Goal: Task Accomplishment & Management: Manage account settings

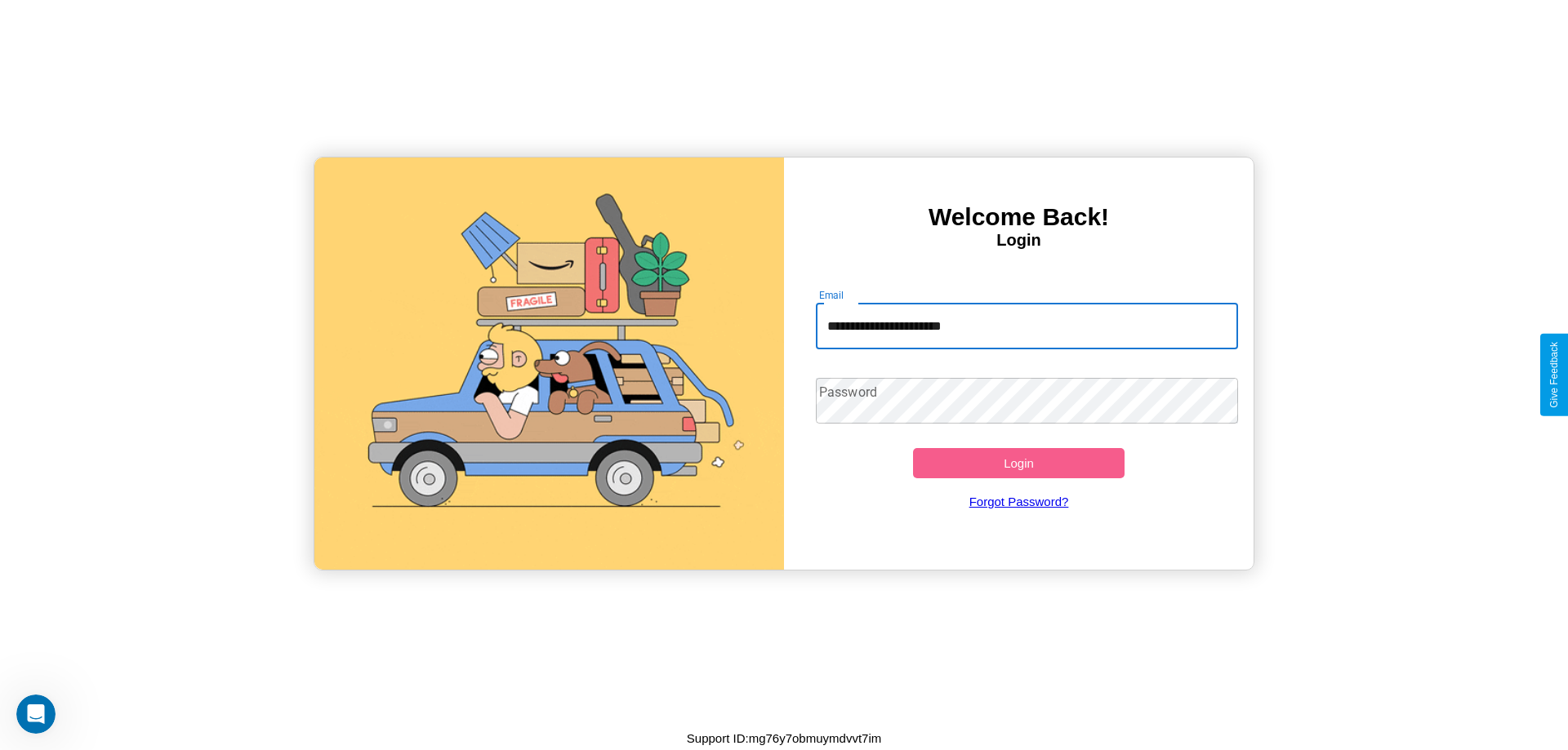
type input "**********"
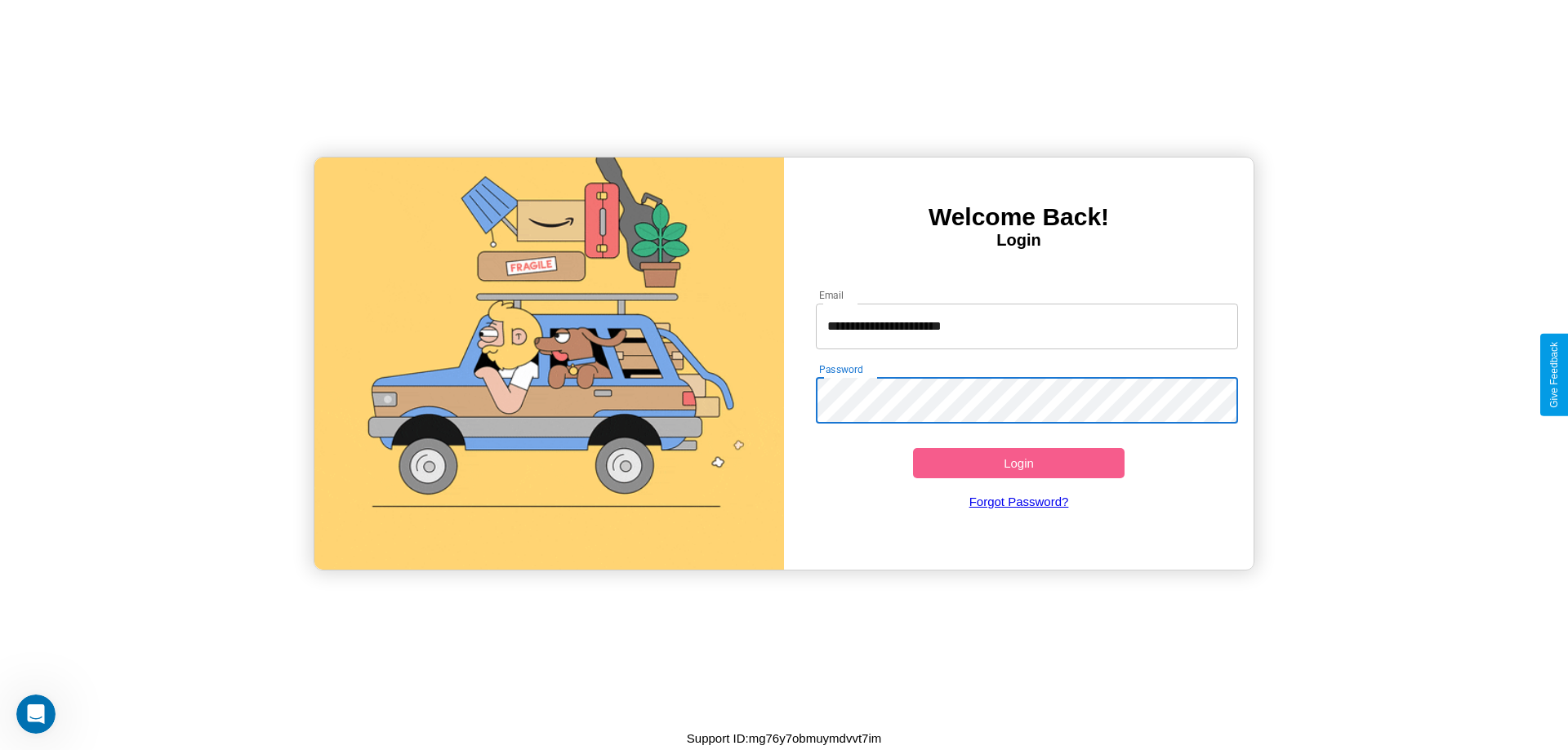
click at [1018, 463] on button "Login" at bounding box center [1018, 463] width 211 height 31
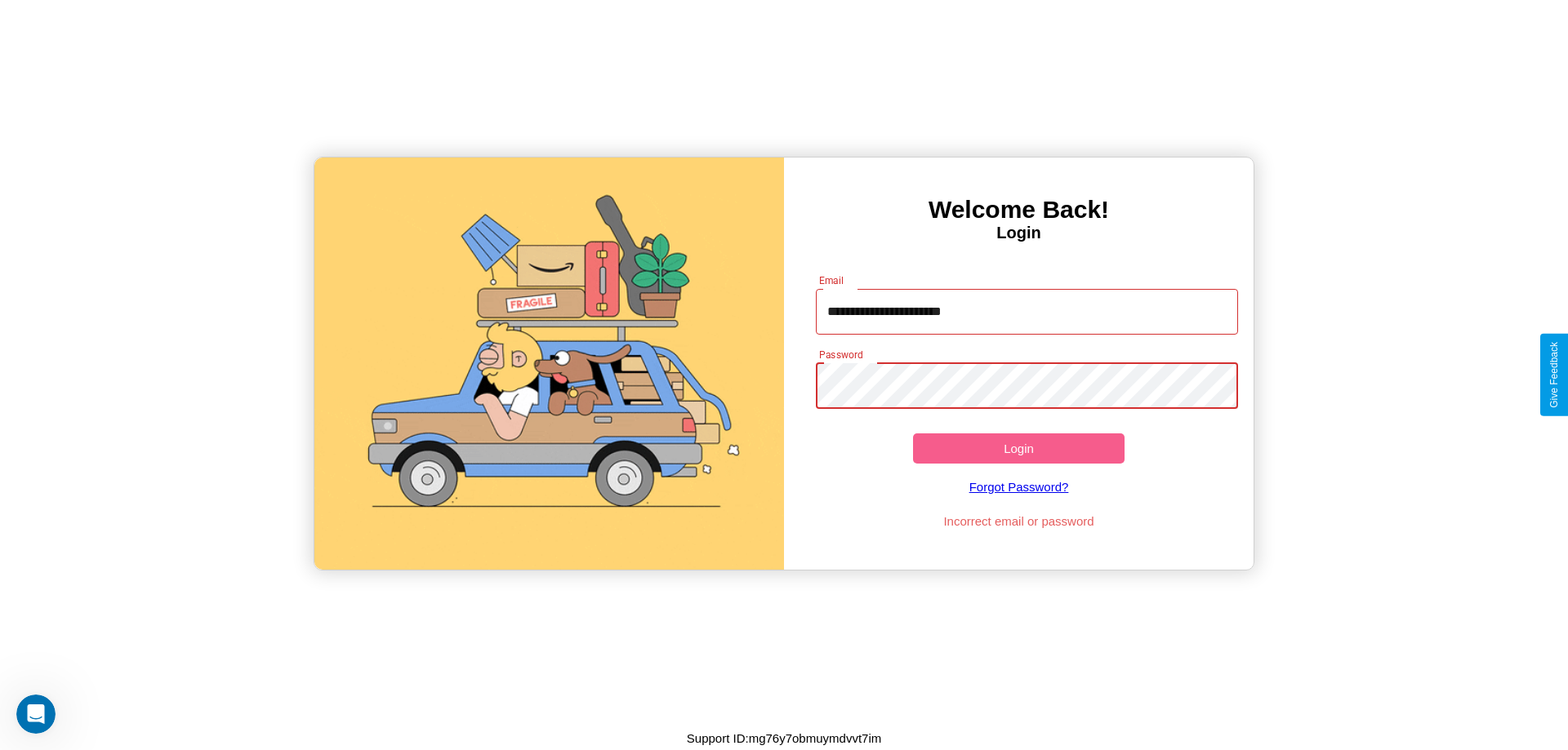
click at [1018, 448] on button "Login" at bounding box center [1018, 449] width 211 height 31
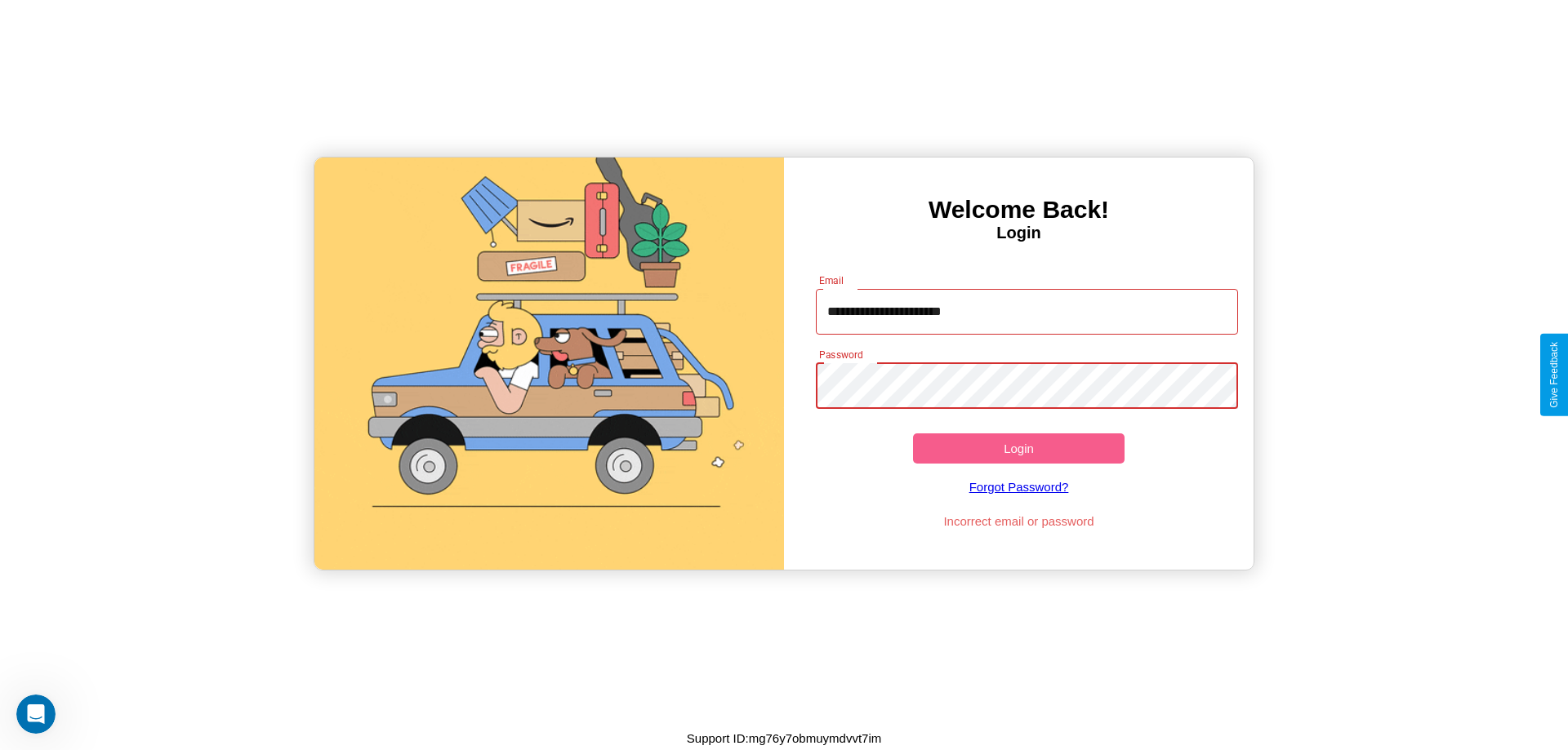
click at [1018, 448] on button "Login" at bounding box center [1018, 449] width 211 height 31
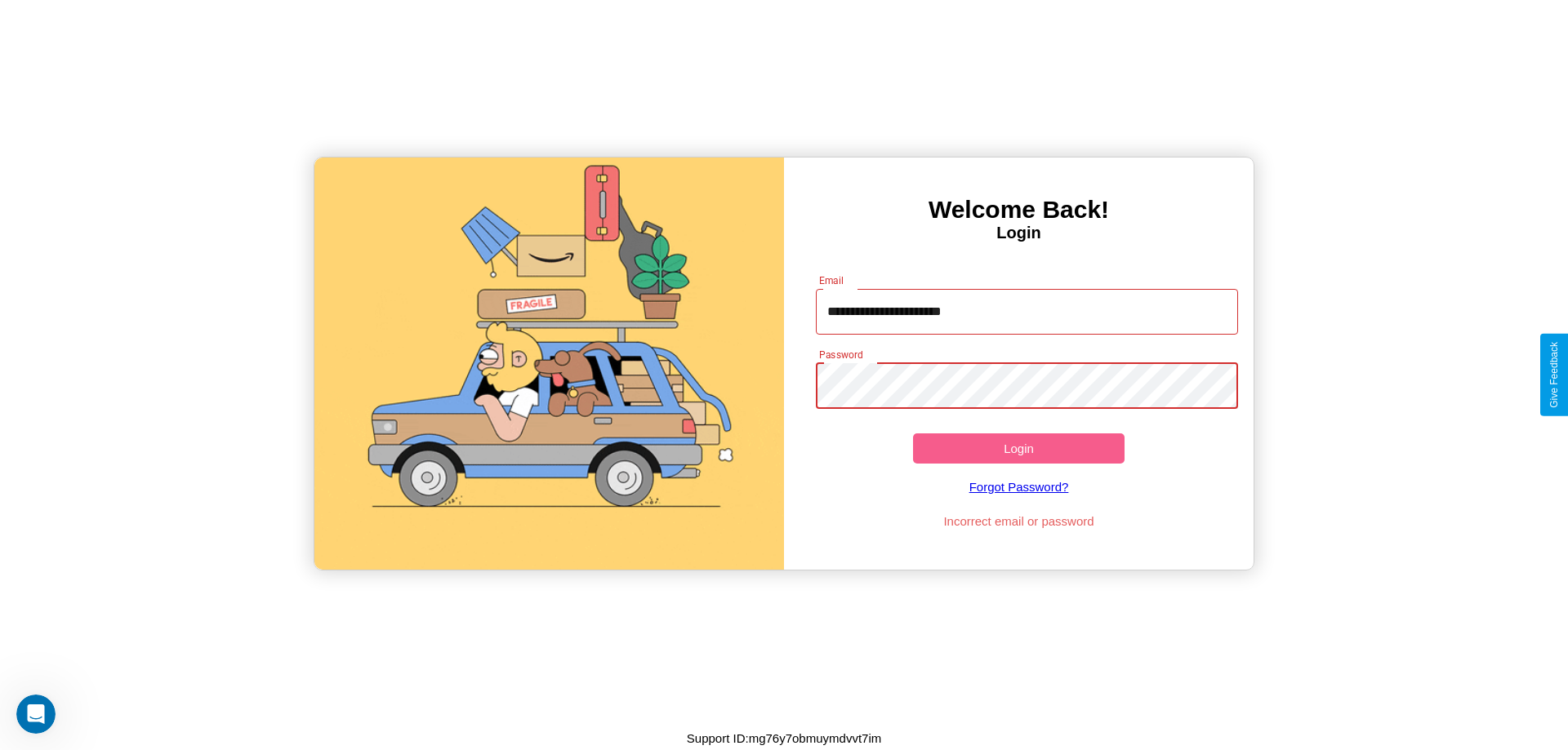
click at [1018, 448] on button "Login" at bounding box center [1018, 449] width 211 height 31
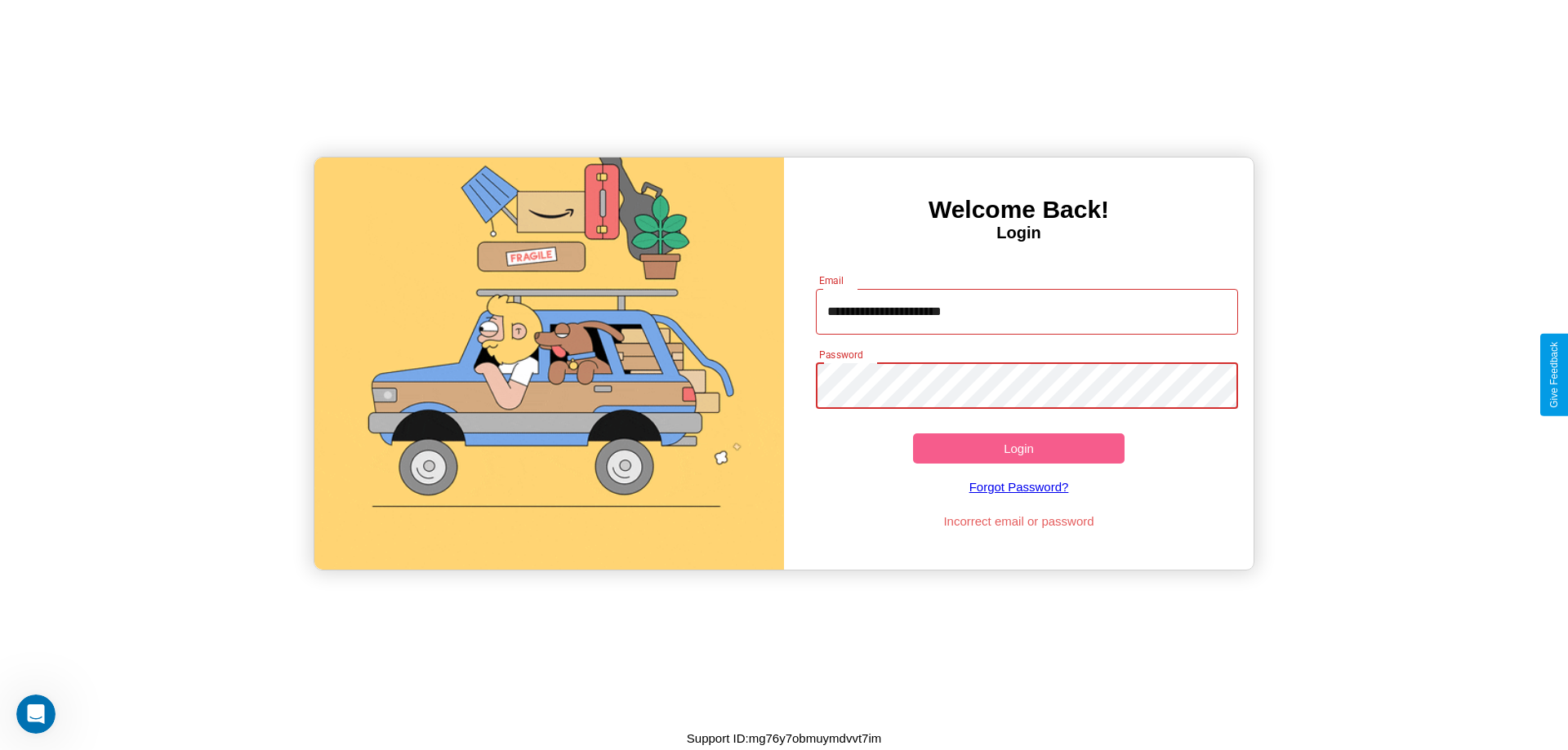
click at [1018, 448] on button "Login" at bounding box center [1018, 449] width 211 height 31
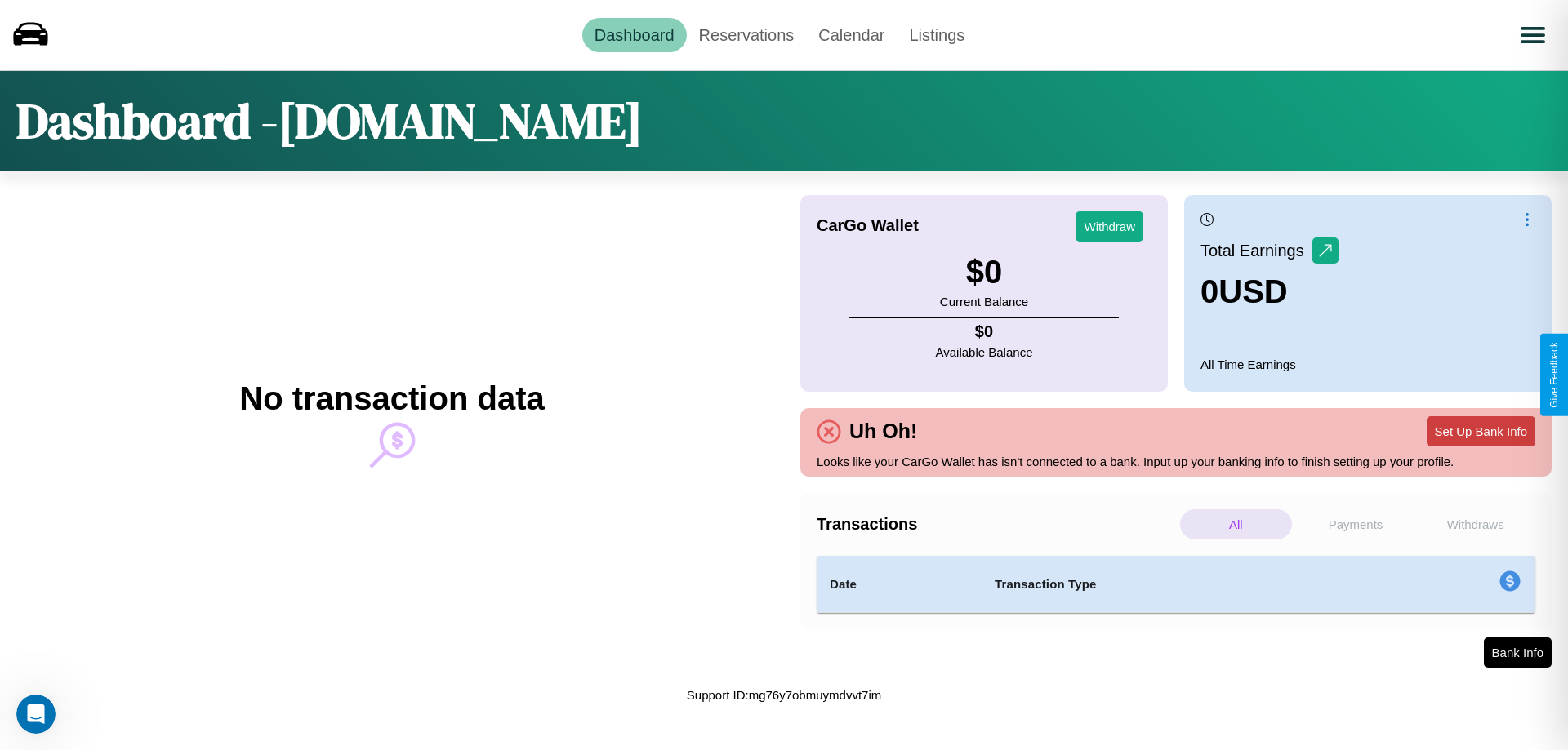
click at [1481, 431] on button "Set Up Bank Info" at bounding box center [1481, 432] width 109 height 31
